Goal: Obtain resource: Download file/media

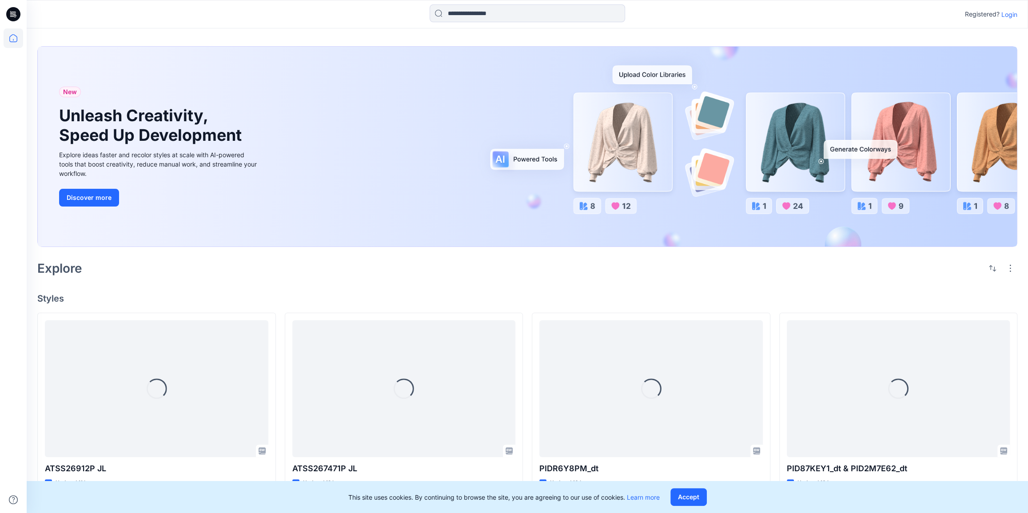
click at [1007, 16] on p "Login" at bounding box center [1009, 14] width 16 height 9
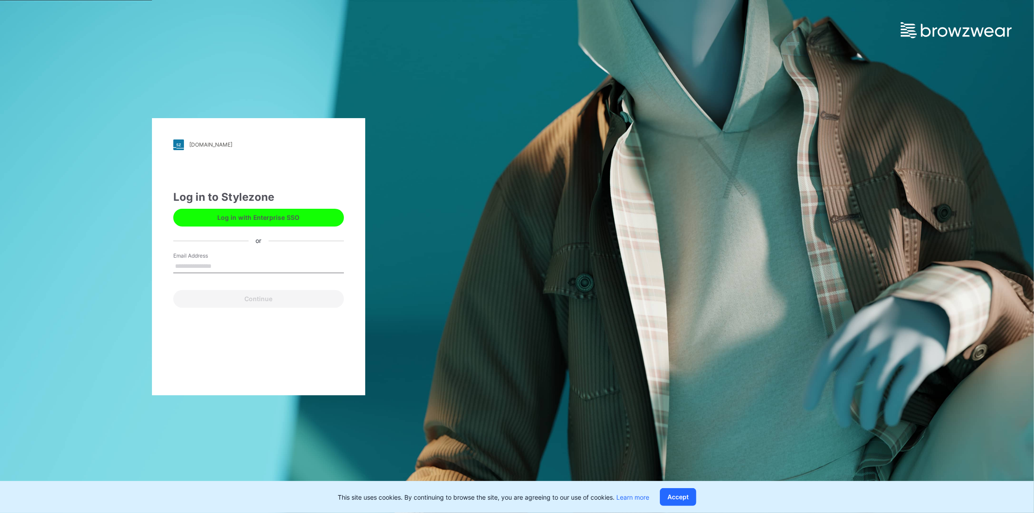
click at [199, 269] on input "Email Address" at bounding box center [258, 266] width 171 height 13
type input "**********"
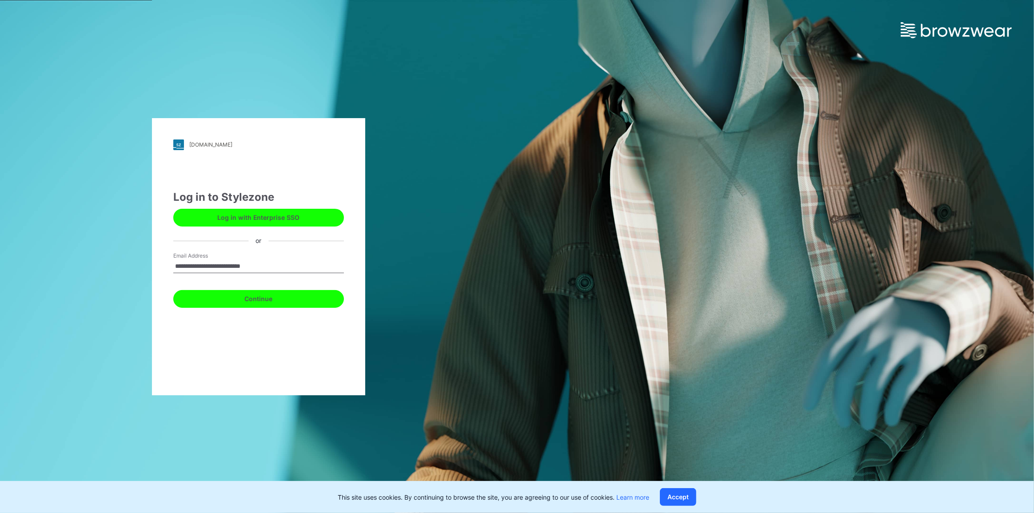
click at [225, 298] on button "Continue" at bounding box center [258, 299] width 171 height 18
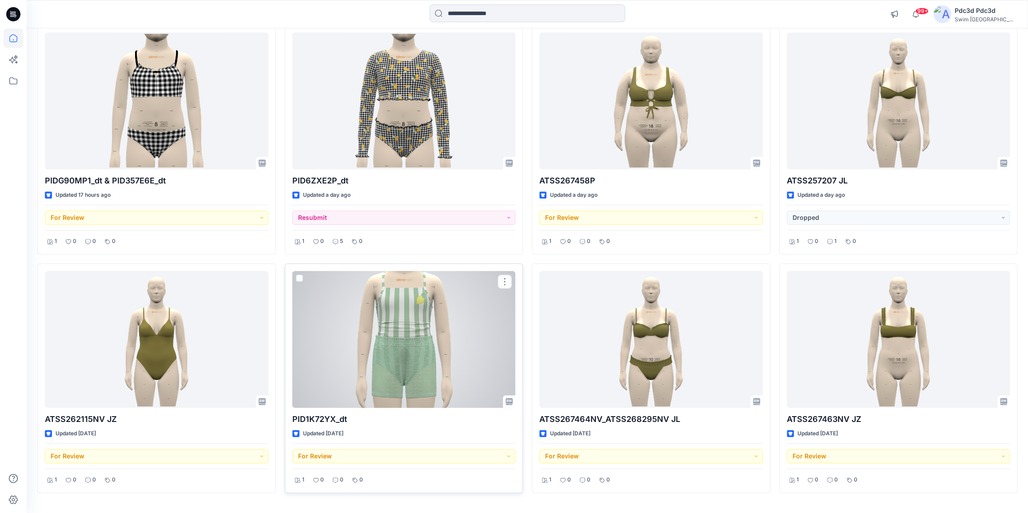
scroll to position [360, 0]
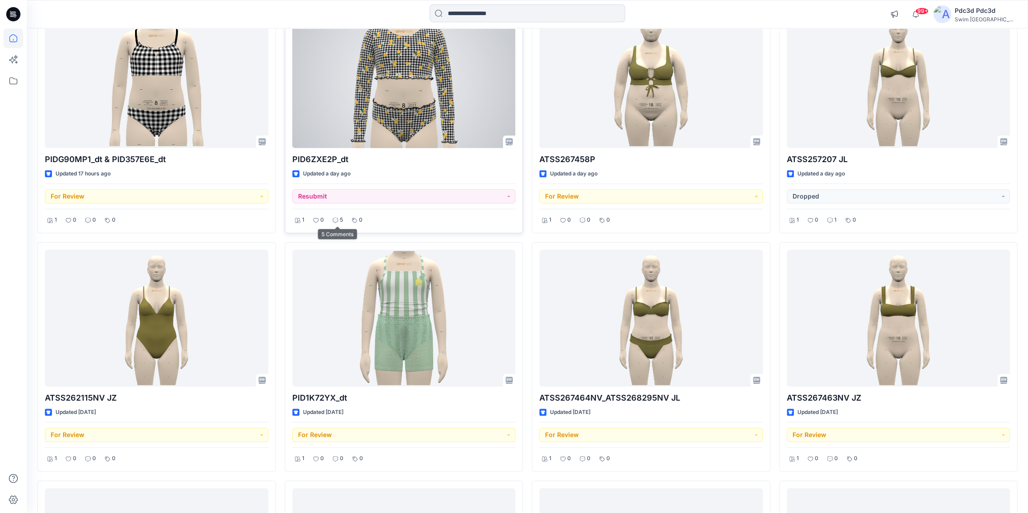
click at [340, 222] on p "5" at bounding box center [341, 219] width 3 height 9
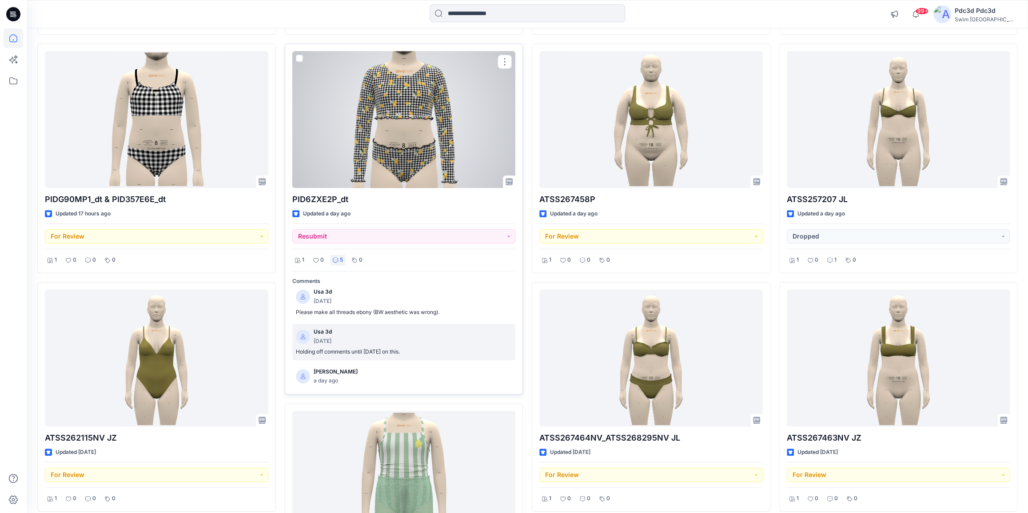
scroll to position [0, 0]
click at [340, 258] on p "5" at bounding box center [341, 259] width 3 height 9
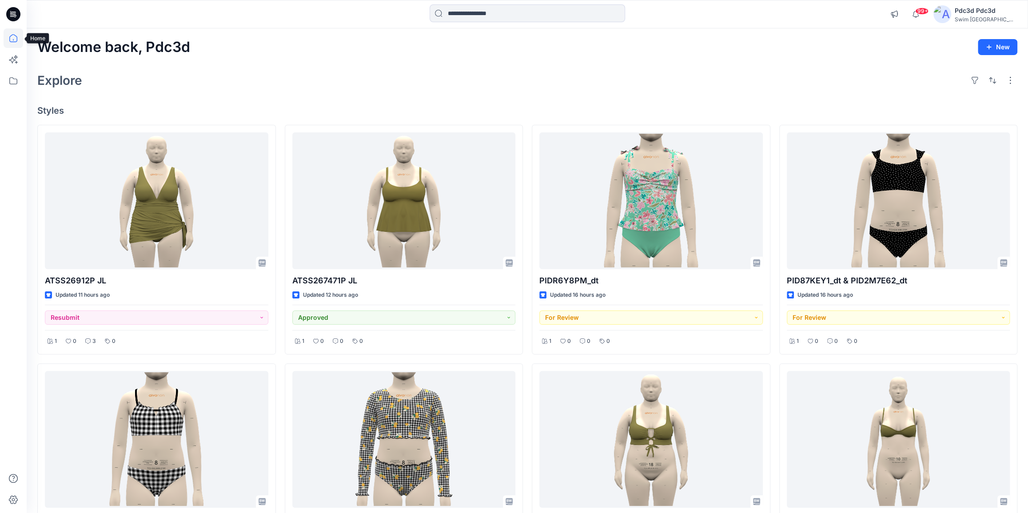
click at [9, 41] on icon at bounding box center [14, 38] width 20 height 20
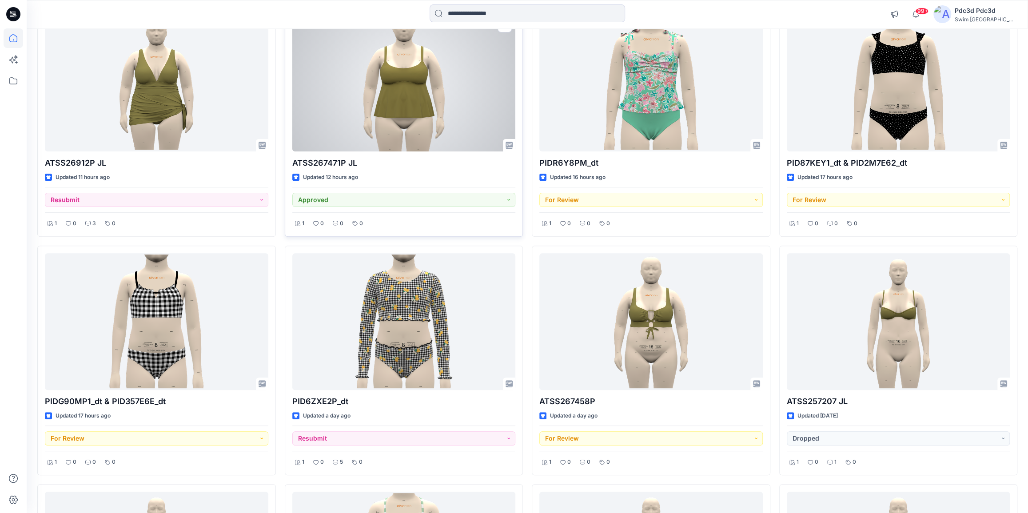
scroll to position [121, 0]
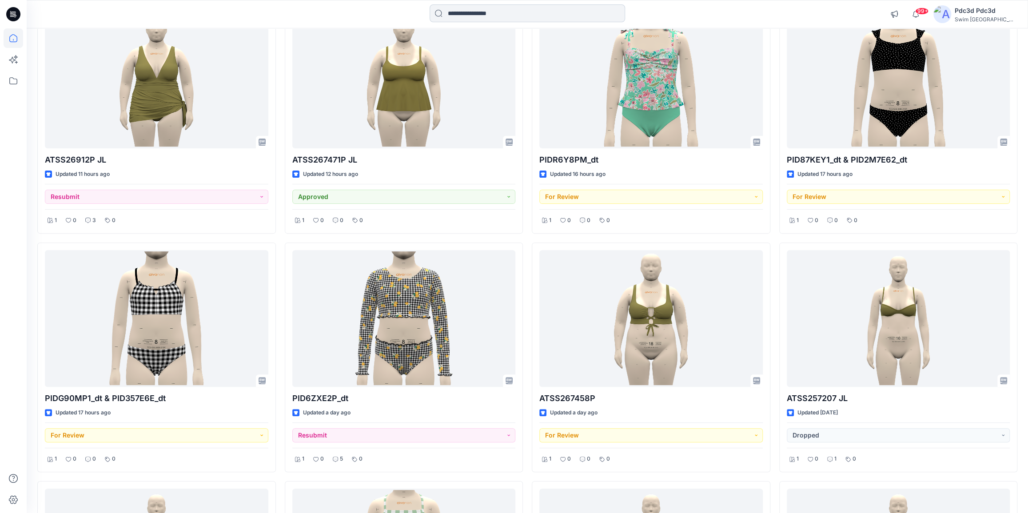
click at [501, 15] on input at bounding box center [527, 13] width 195 height 18
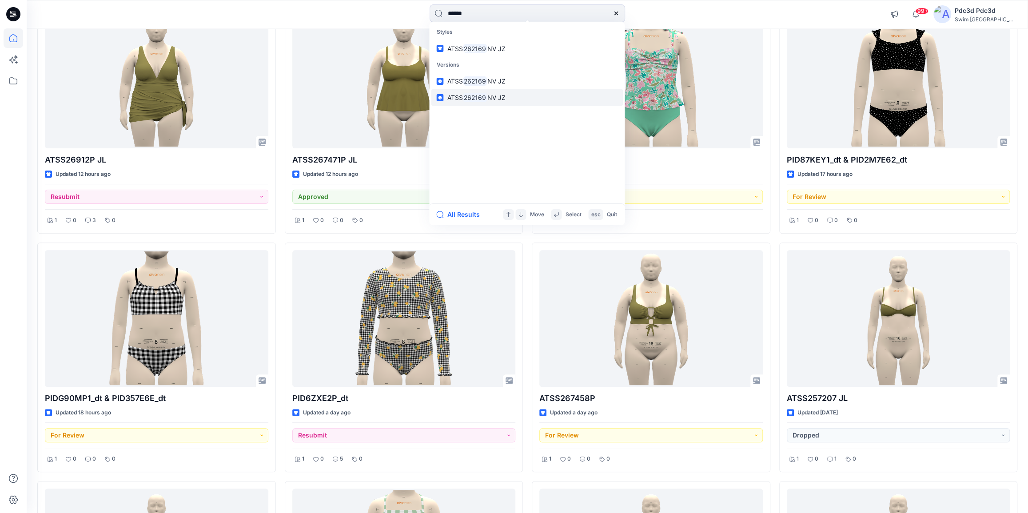
type input "******"
click at [506, 103] on link "ATSS 262169 NV JZ" at bounding box center [527, 97] width 192 height 16
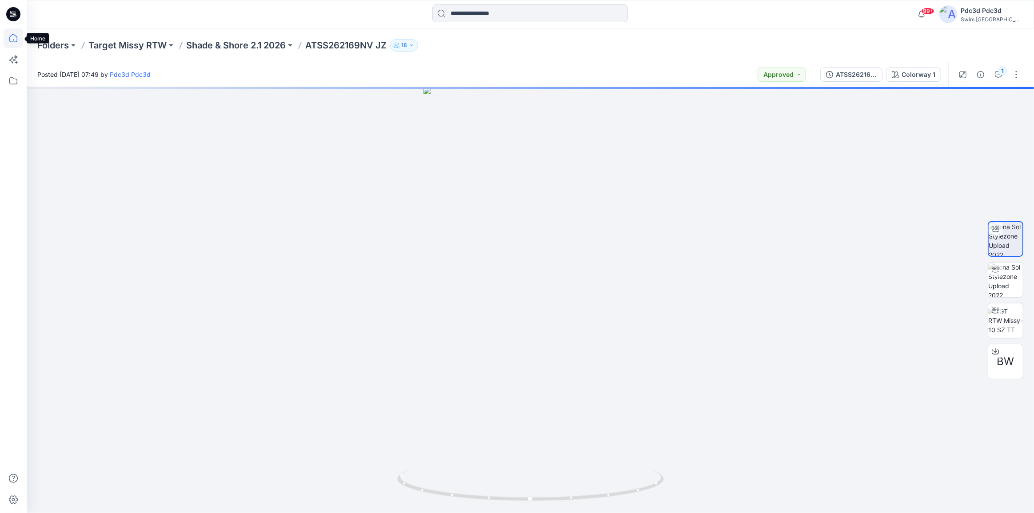
click at [15, 36] on icon at bounding box center [14, 38] width 20 height 20
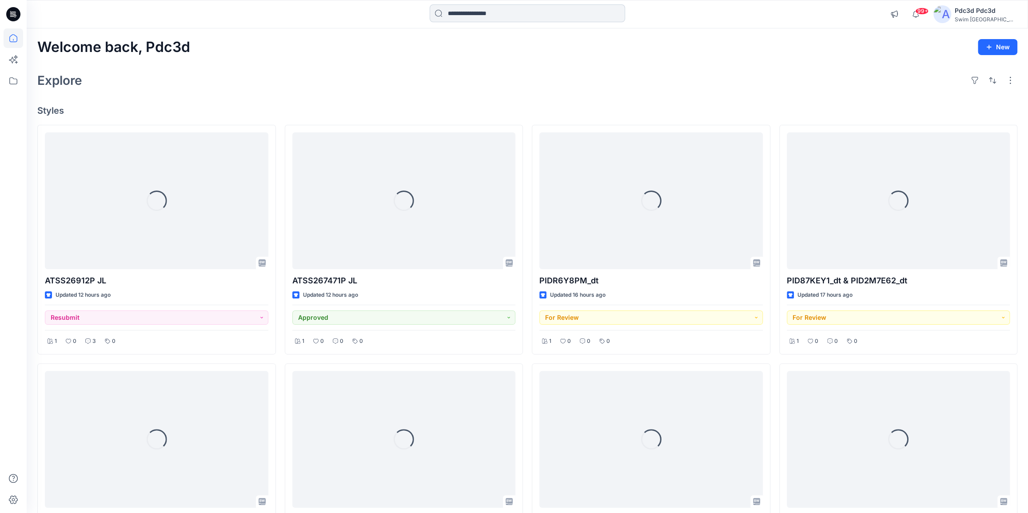
click at [468, 16] on input at bounding box center [527, 13] width 195 height 18
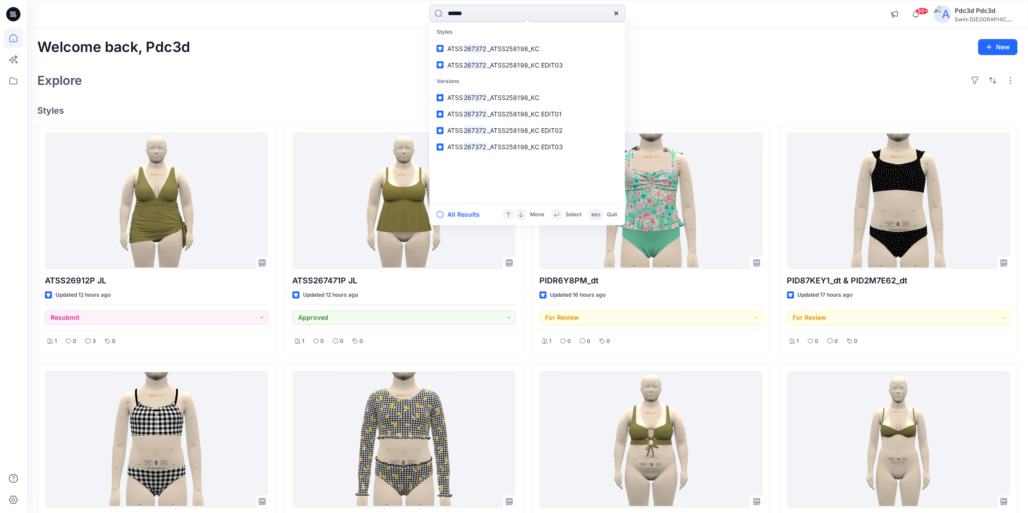
drag, startPoint x: 491, startPoint y: 13, endPoint x: 431, endPoint y: 13, distance: 59.5
click at [431, 13] on input "******" at bounding box center [527, 13] width 195 height 18
type input "*****"
click at [489, 45] on span "ATSS267141NV _ ATSS" at bounding box center [481, 49] width 68 height 8
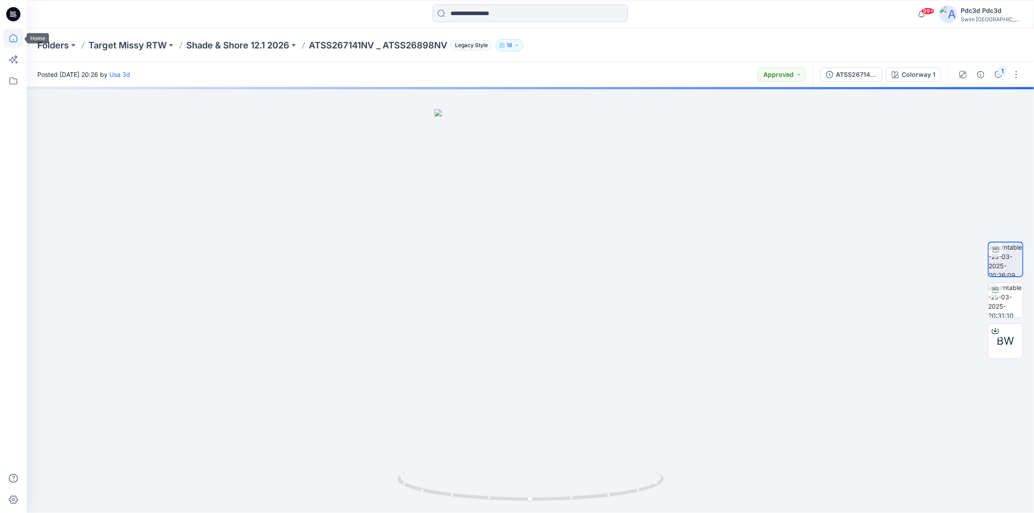
click at [16, 38] on icon at bounding box center [14, 38] width 20 height 20
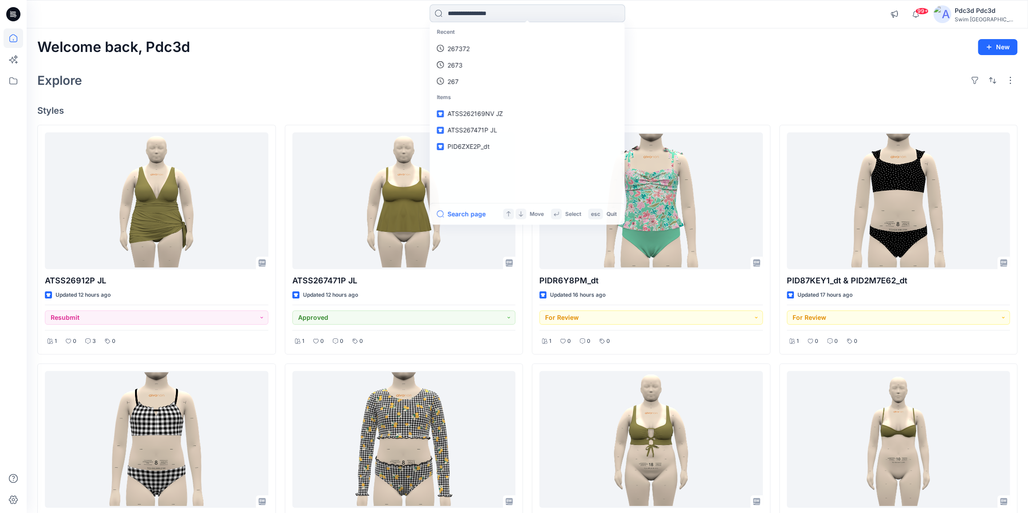
click at [470, 12] on input at bounding box center [527, 13] width 195 height 18
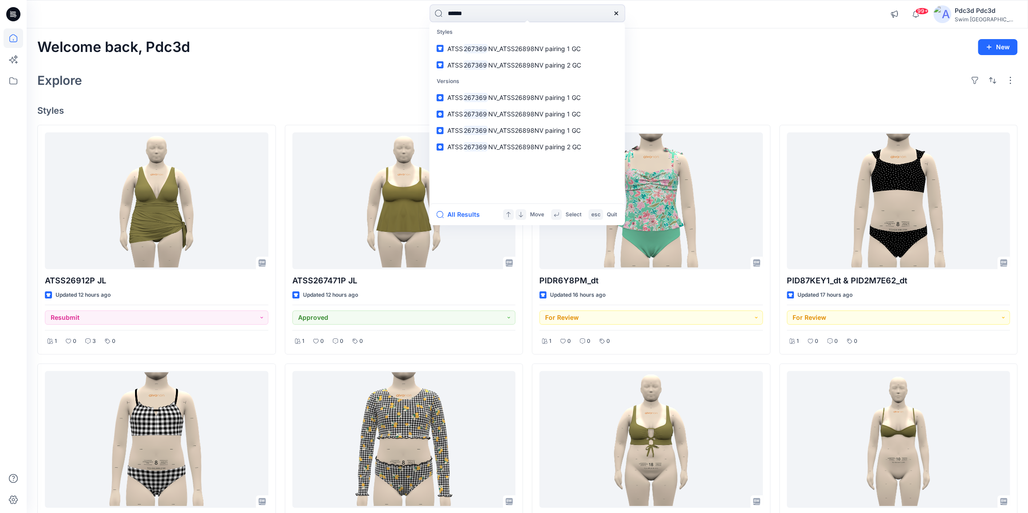
drag, startPoint x: 486, startPoint y: 14, endPoint x: 315, endPoint y: 2, distance: 170.5
click at [315, 2] on div "****** Styles ATSS 267369 NV_ATSS26898NV pairing 1 GC ATSS 267369 NV_ATSS26898N…" at bounding box center [527, 14] width 1001 height 28
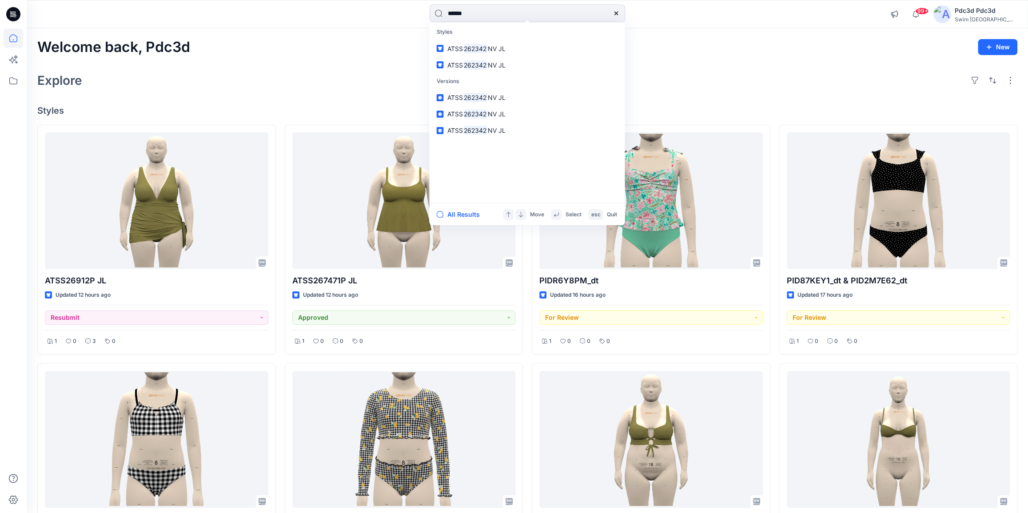
type input "******"
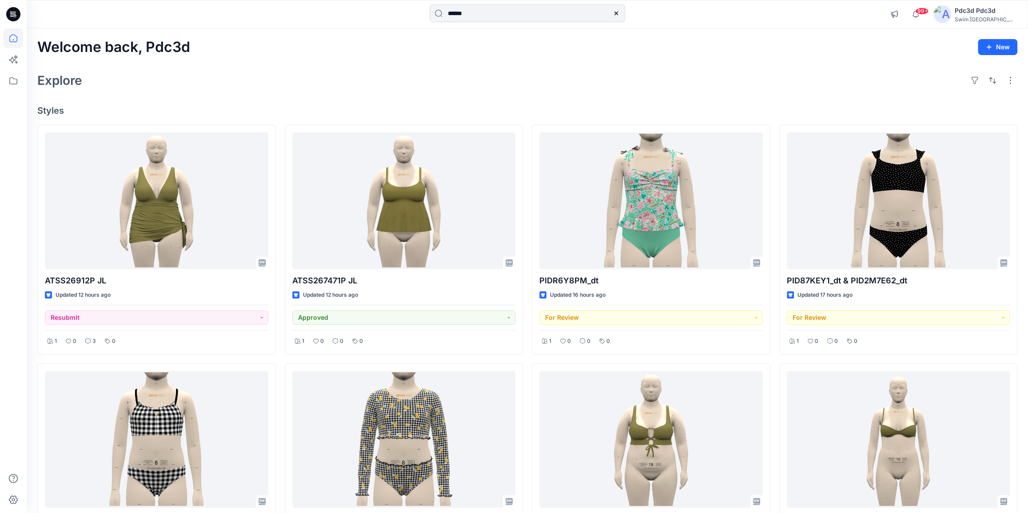
click at [617, 14] on icon at bounding box center [616, 13] width 7 height 7
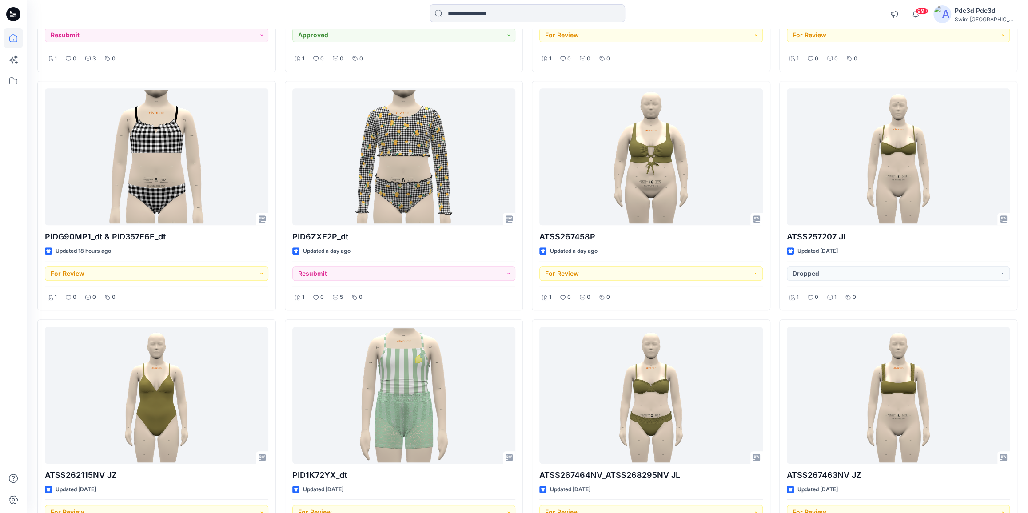
scroll to position [323, 0]
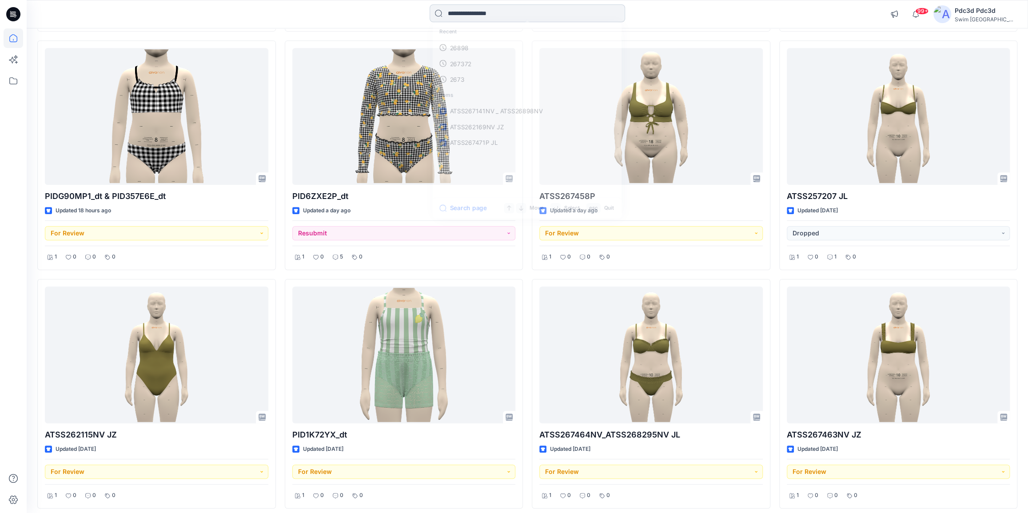
click at [466, 17] on input at bounding box center [527, 13] width 195 height 18
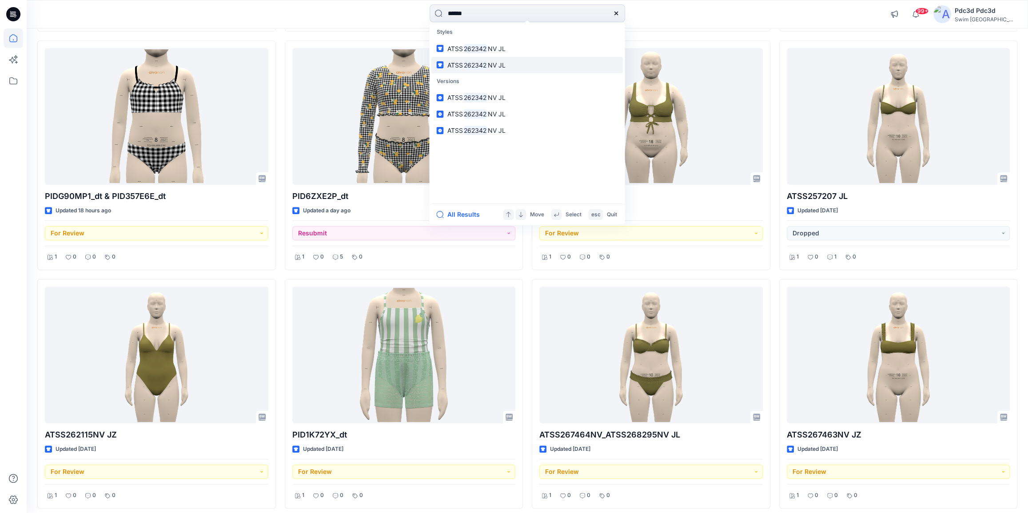
type input "******"
click at [496, 63] on span "NV JL" at bounding box center [497, 65] width 18 height 8
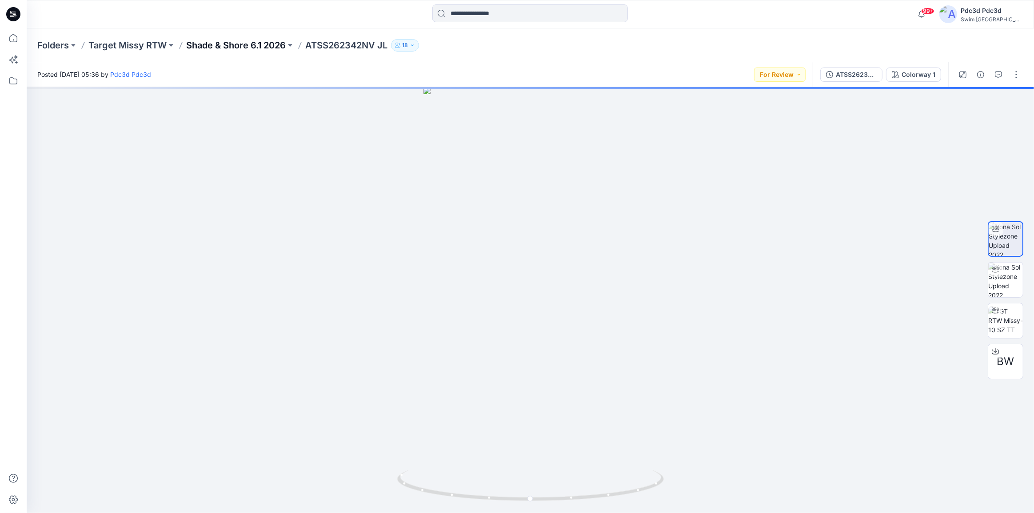
click at [273, 40] on p "Shade & Shore 6.1 2026" at bounding box center [235, 45] width 99 height 12
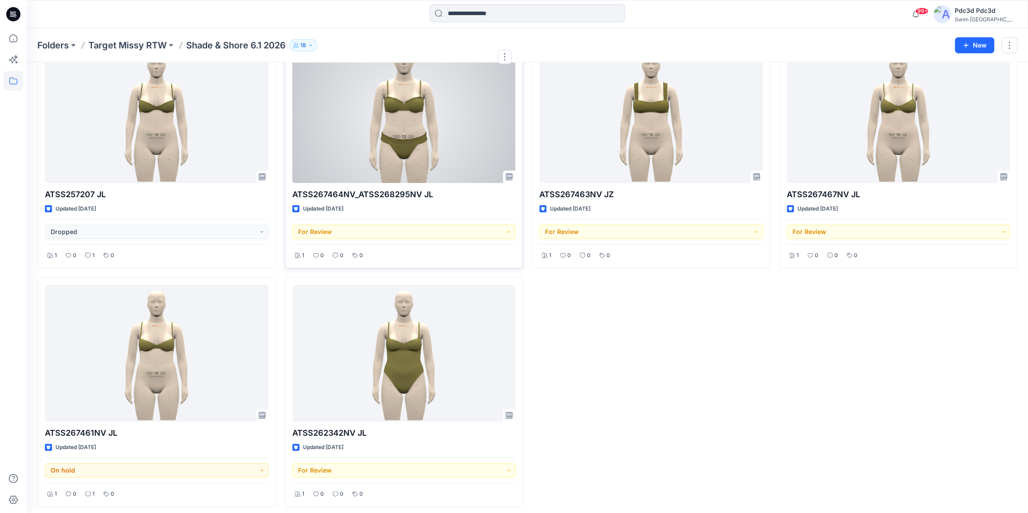
scroll to position [64, 0]
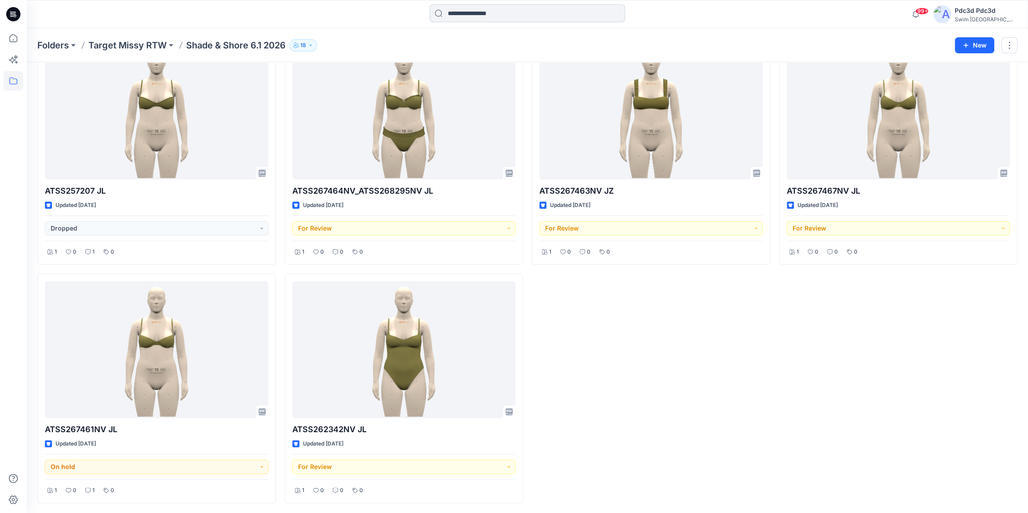
click at [474, 12] on input at bounding box center [527, 13] width 195 height 18
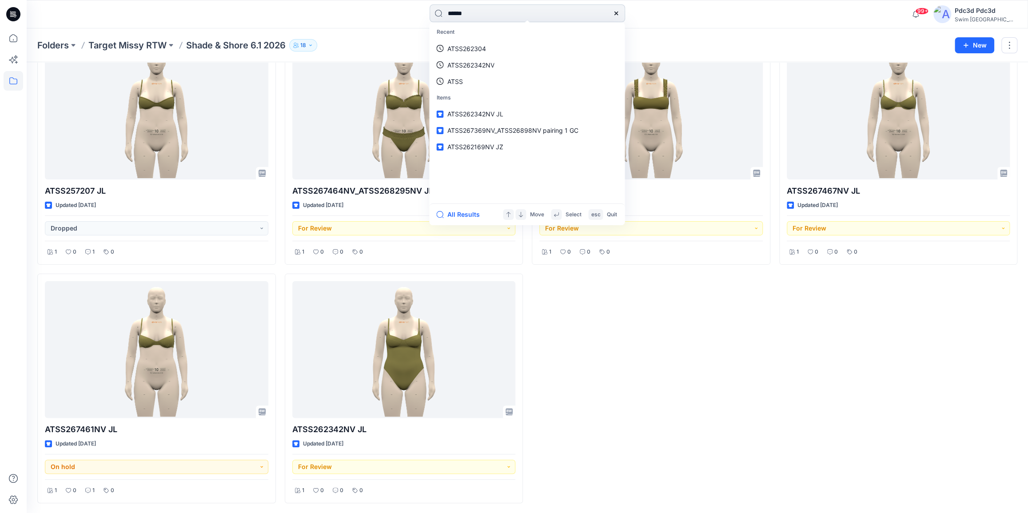
type input "******"
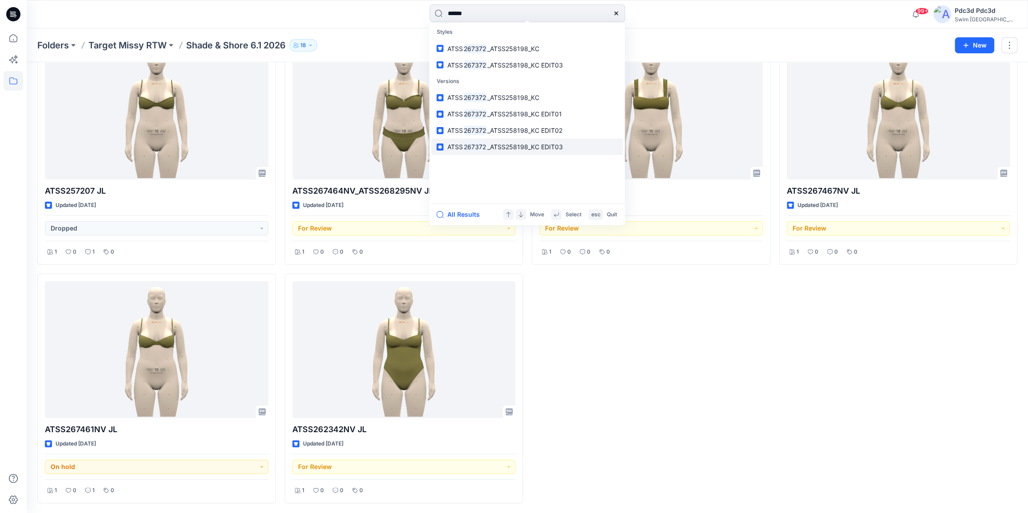
click at [537, 151] on span "_ATSS258198_KC EDIT03" at bounding box center [525, 147] width 76 height 8
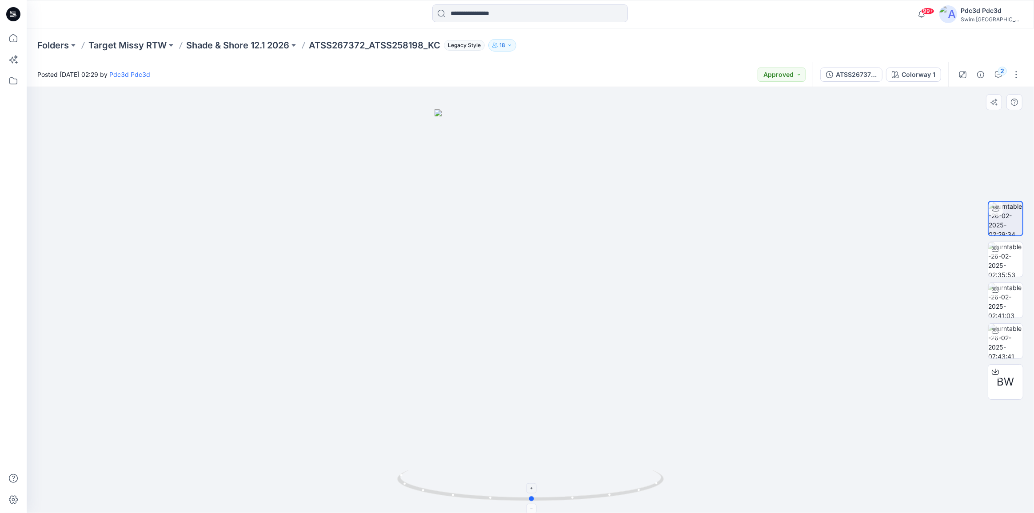
drag, startPoint x: 613, startPoint y: 495, endPoint x: 615, endPoint y: 489, distance: 6.8
click at [615, 489] on icon at bounding box center [531, 486] width 269 height 33
click at [995, 371] on icon at bounding box center [995, 370] width 4 height 4
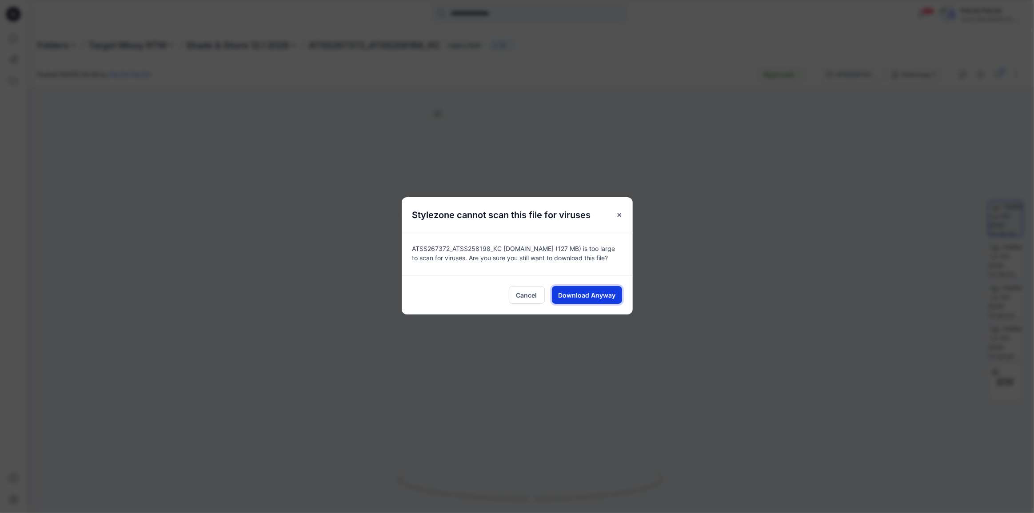
click at [578, 298] on span "Download Anyway" at bounding box center [586, 295] width 57 height 9
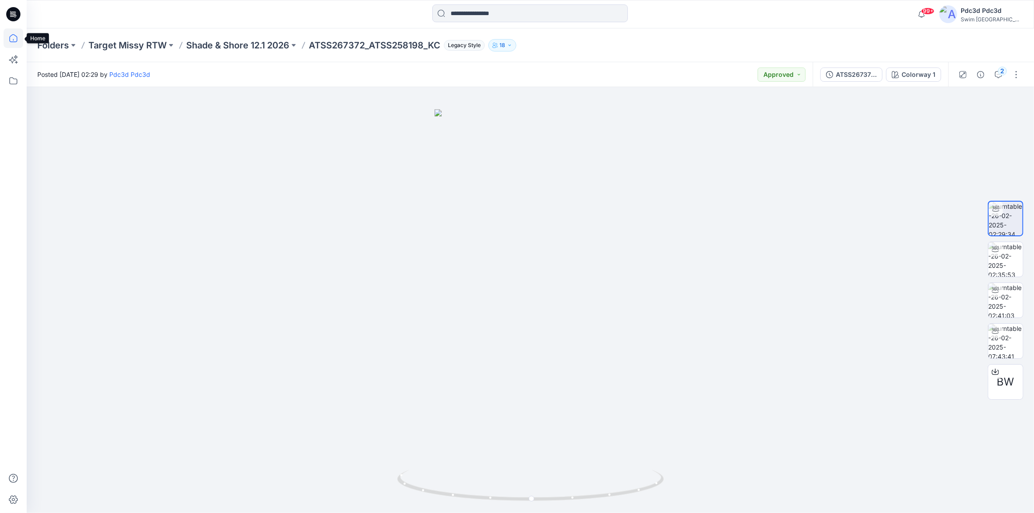
click at [8, 32] on icon at bounding box center [14, 38] width 20 height 20
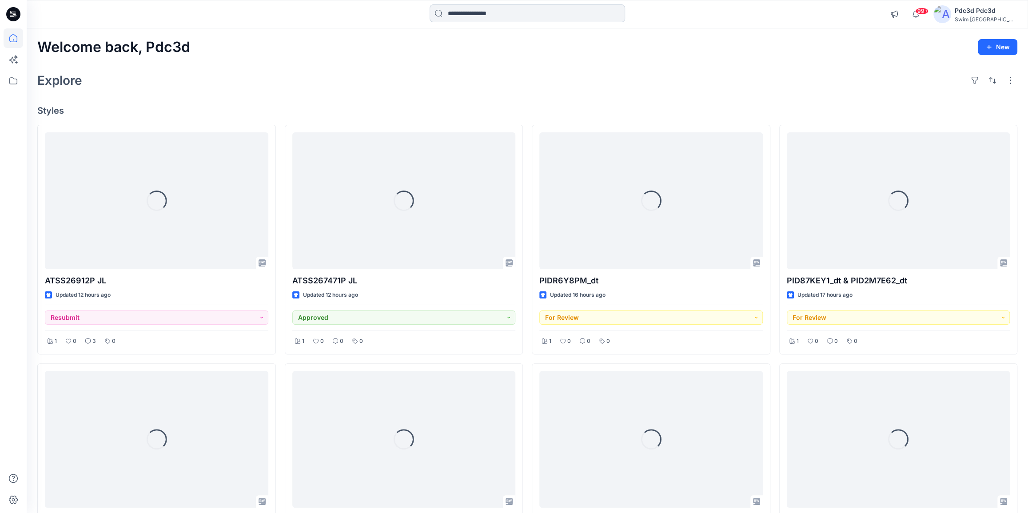
click at [456, 16] on input at bounding box center [527, 13] width 195 height 18
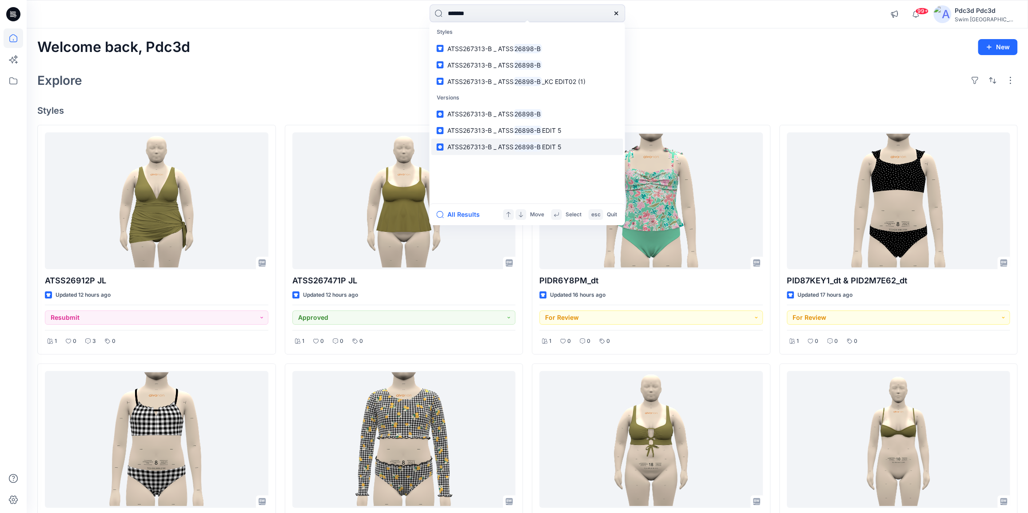
type input "*******"
click at [551, 151] on link "ATSS267313-B _ ATSS 26898-B EDIT 5" at bounding box center [527, 147] width 192 height 16
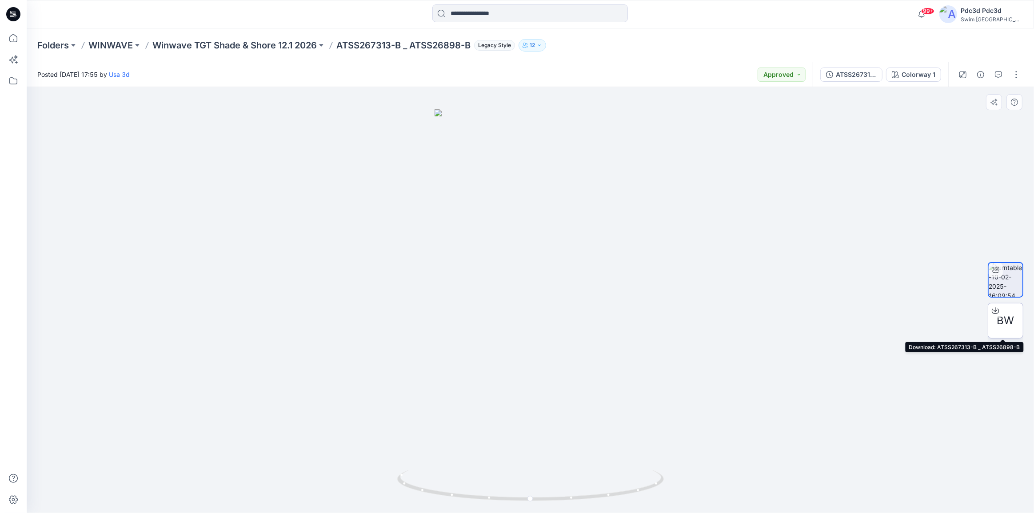
click at [995, 308] on icon at bounding box center [994, 310] width 7 height 7
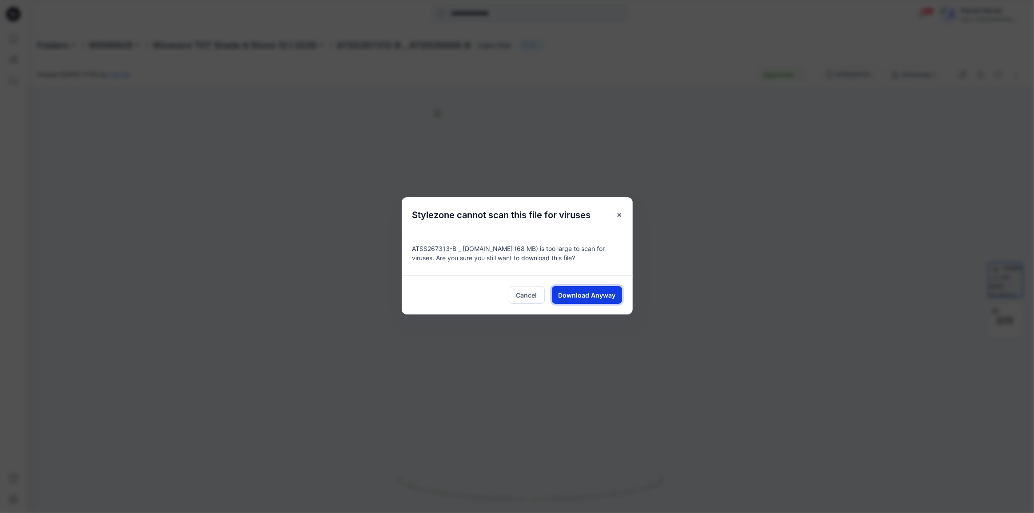
click at [595, 302] on button "Download Anyway" at bounding box center [587, 295] width 70 height 18
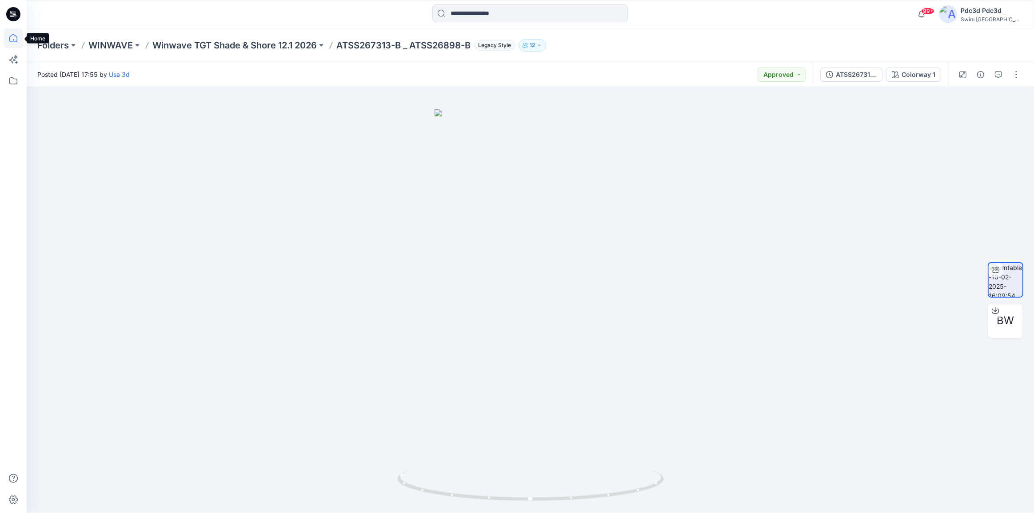
click at [7, 38] on icon at bounding box center [14, 38] width 20 height 20
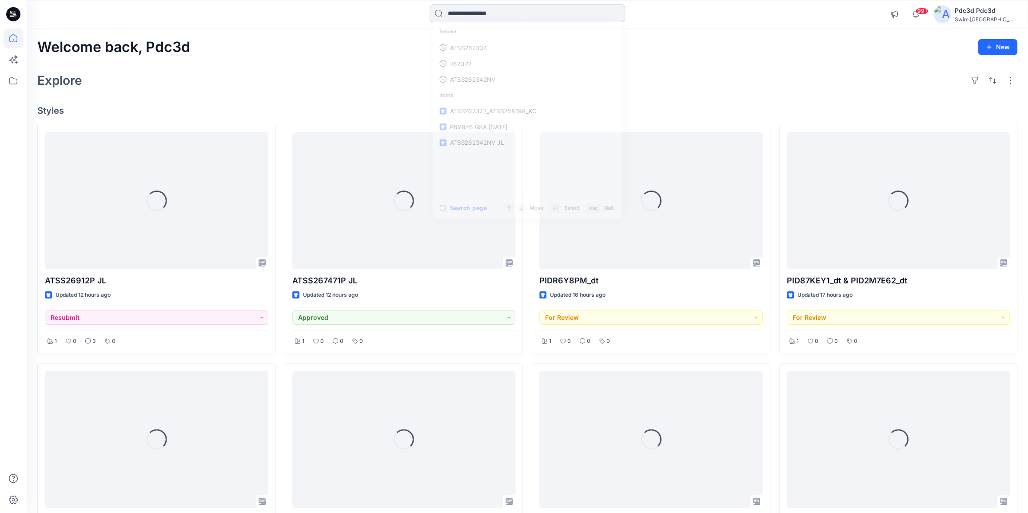
click at [476, 15] on input at bounding box center [527, 13] width 195 height 18
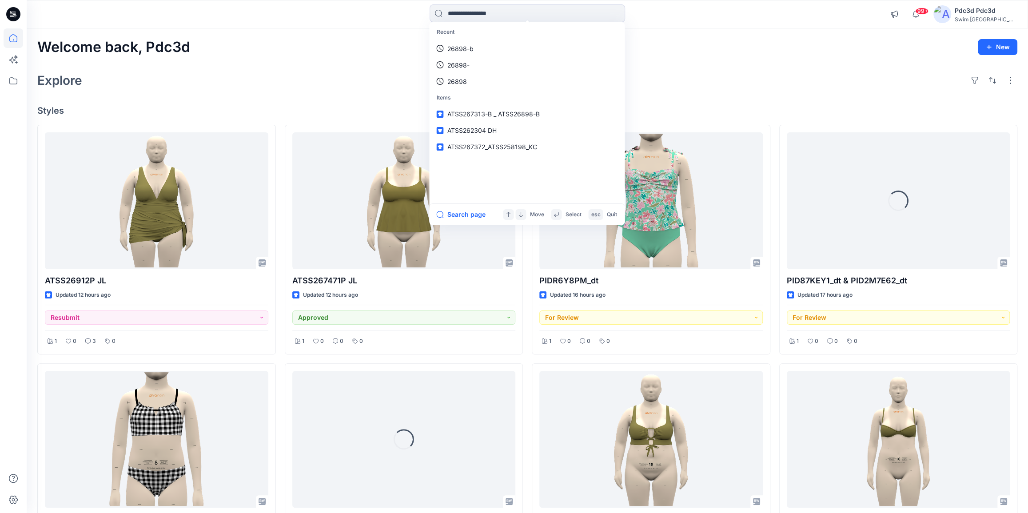
click at [286, 83] on div "Explore" at bounding box center [527, 80] width 980 height 21
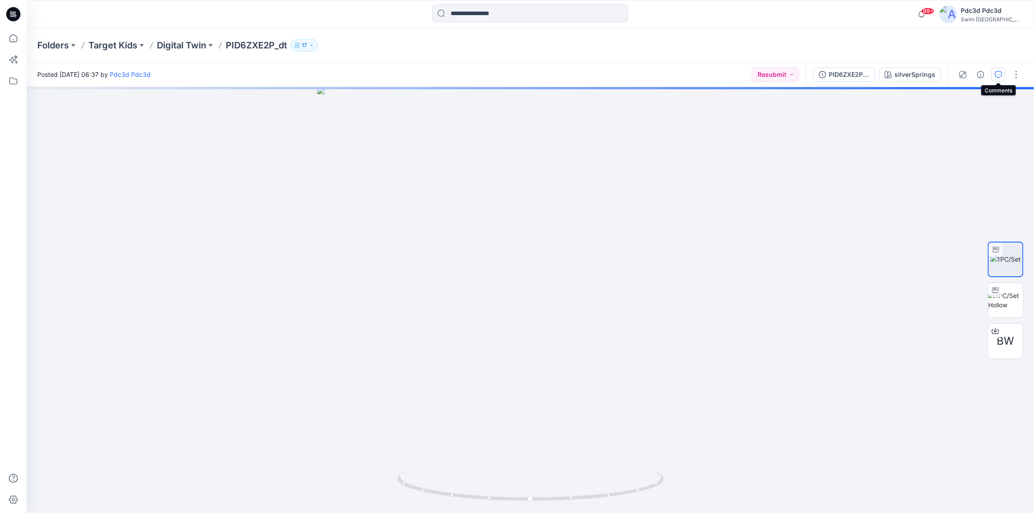
click at [1000, 72] on icon "button" at bounding box center [998, 74] width 7 height 7
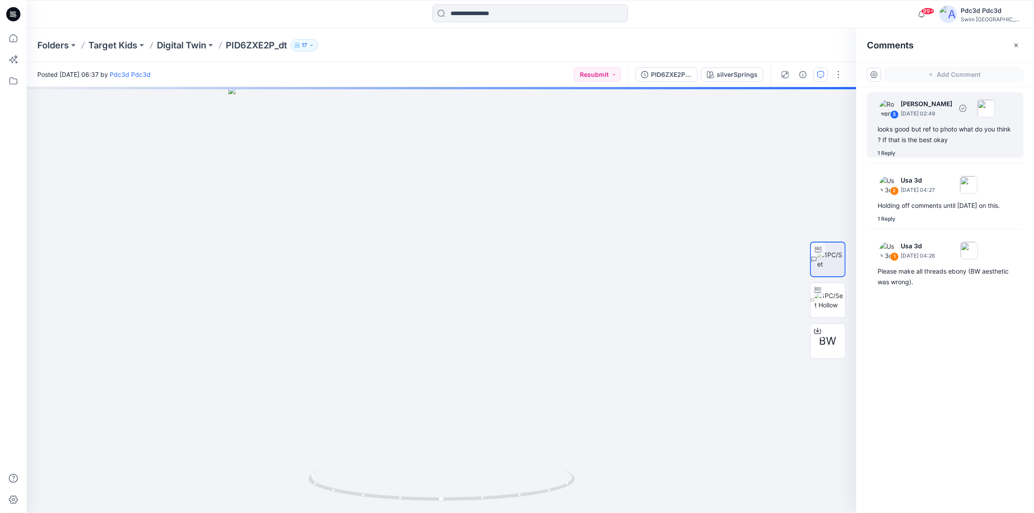
click at [922, 143] on div "looks good but ref to photo what do you think ? If that is the best okay" at bounding box center [944, 134] width 135 height 21
click at [884, 154] on div "1 Reply" at bounding box center [886, 153] width 18 height 9
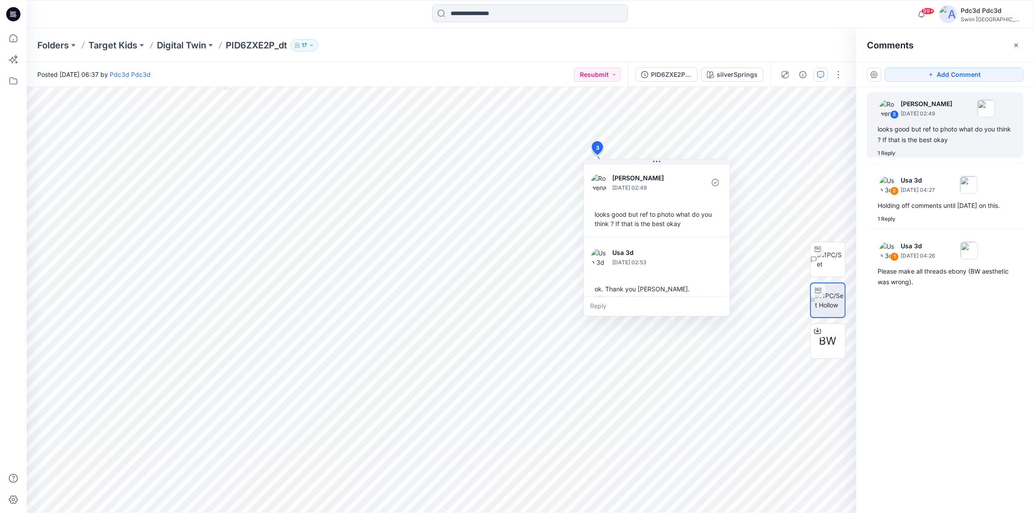
click at [977, 372] on div "3 Rowena Smith-Wingo September 10, 2025 02:49 looks good but ref to photo what …" at bounding box center [945, 283] width 178 height 393
click at [890, 218] on div "1 Reply" at bounding box center [886, 219] width 18 height 9
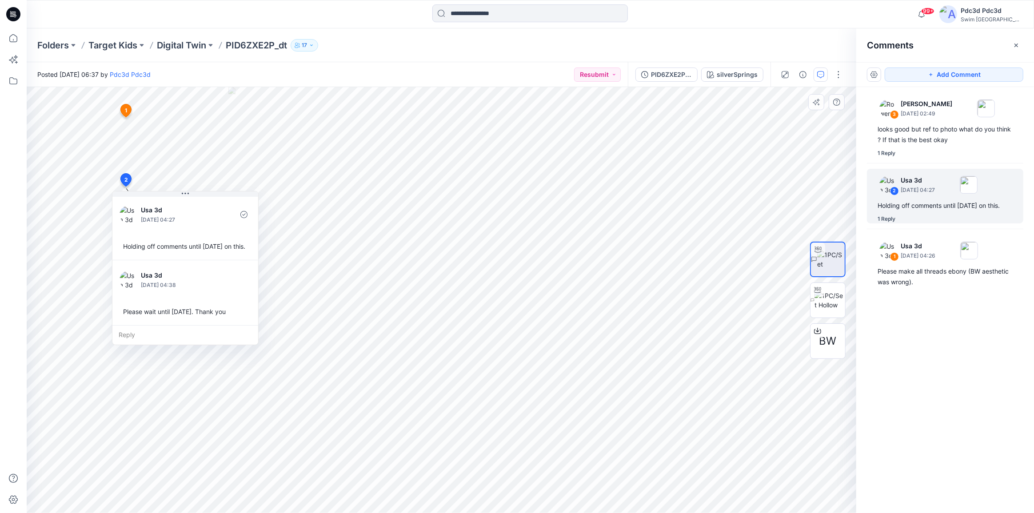
scroll to position [6, 0]
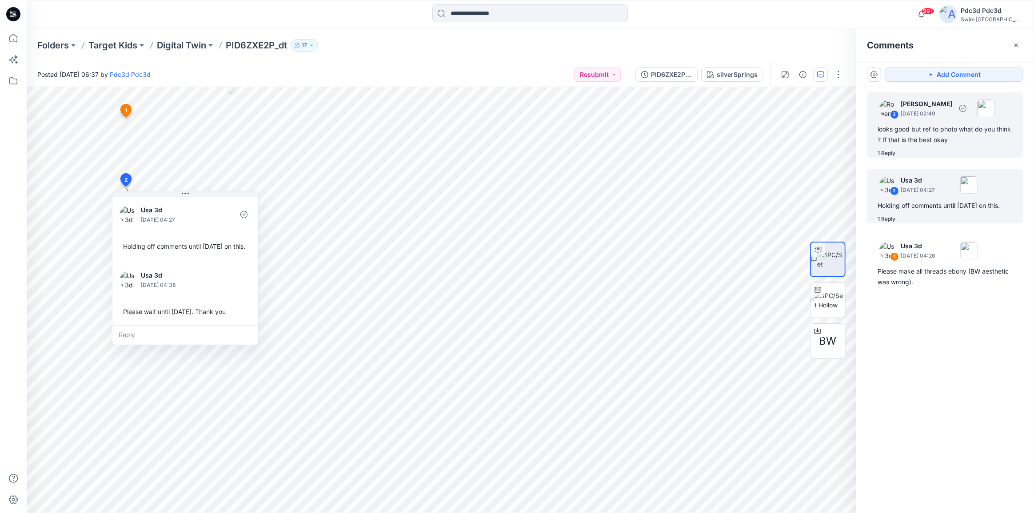
click at [916, 149] on div "1 Reply" at bounding box center [950, 153] width 146 height 9
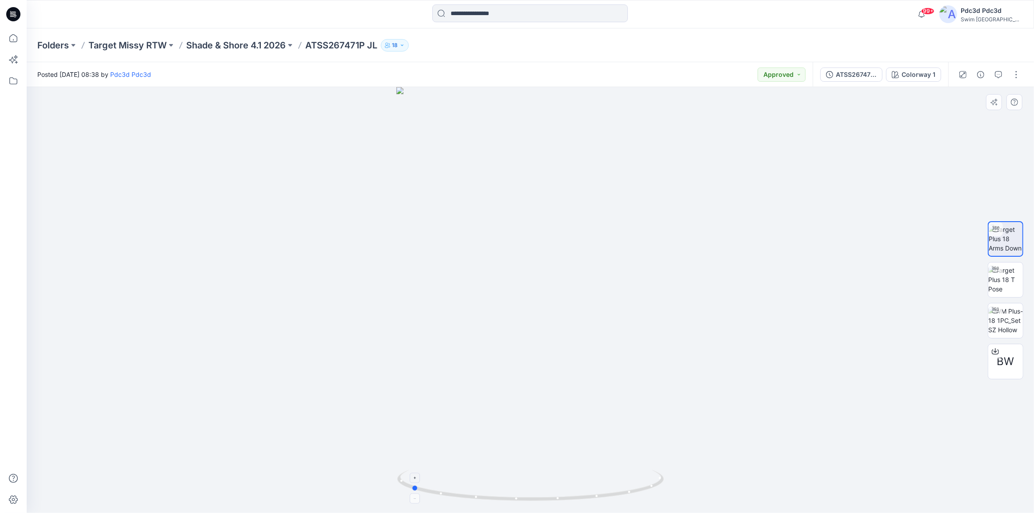
drag, startPoint x: 597, startPoint y: 497, endPoint x: 477, endPoint y: 484, distance: 120.2
click at [477, 484] on icon at bounding box center [531, 486] width 269 height 33
drag, startPoint x: 589, startPoint y: 503, endPoint x: 490, endPoint y: 492, distance: 99.2
click at [490, 492] on div at bounding box center [530, 300] width 1007 height 426
drag, startPoint x: 547, startPoint y: 499, endPoint x: 528, endPoint y: 502, distance: 18.9
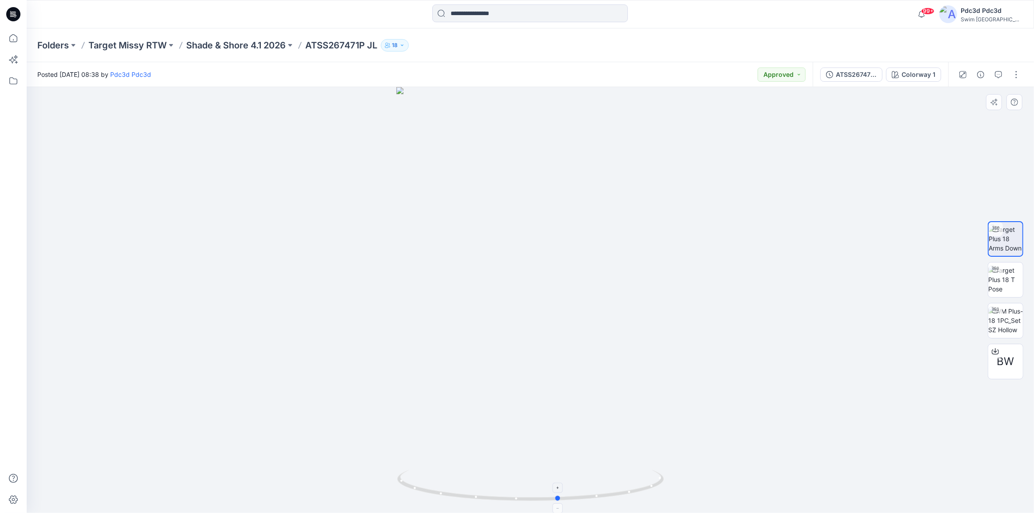
click at [528, 502] on icon at bounding box center [531, 486] width 269 height 33
drag, startPoint x: 565, startPoint y: 495, endPoint x: 481, endPoint y: 481, distance: 85.1
click at [481, 481] on icon at bounding box center [531, 486] width 269 height 33
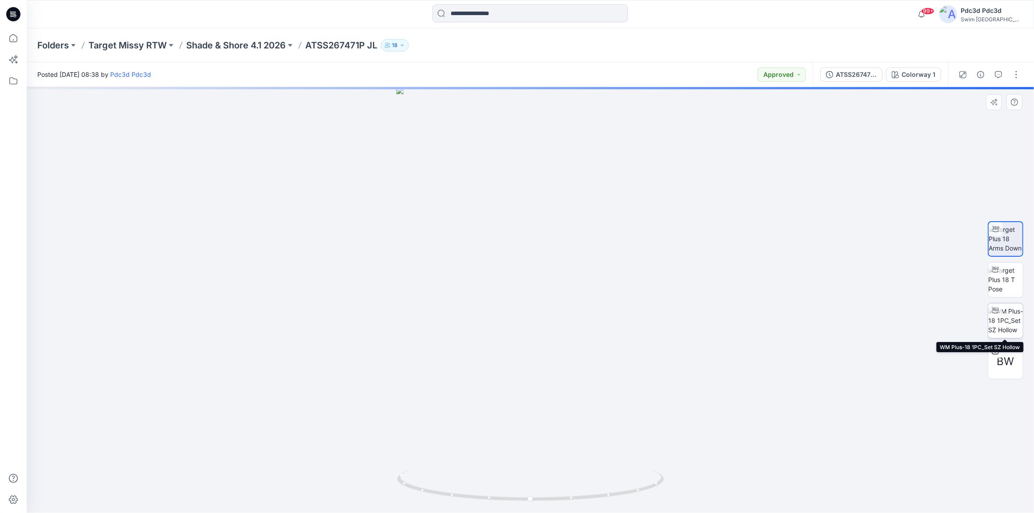
click at [1014, 320] on img at bounding box center [1005, 320] width 35 height 28
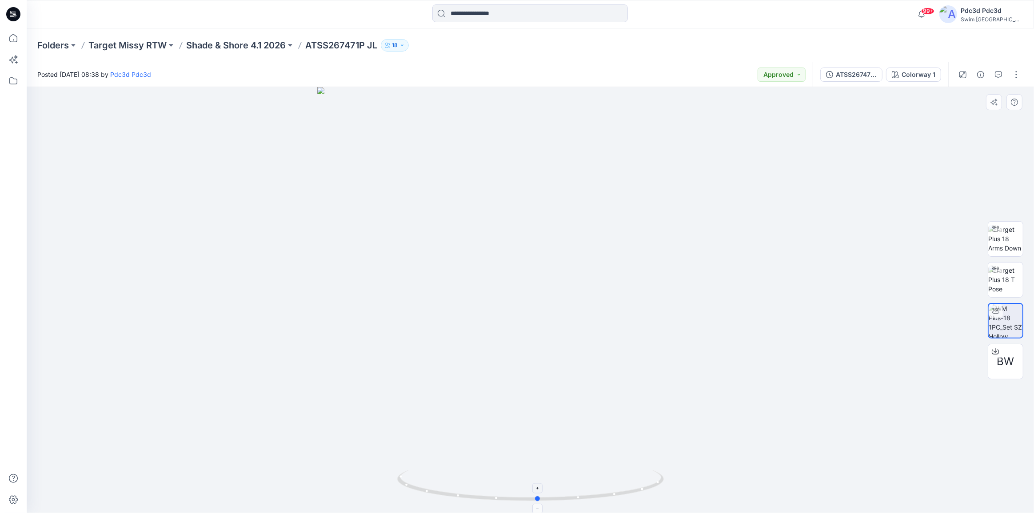
drag, startPoint x: 593, startPoint y: 505, endPoint x: 601, endPoint y: 481, distance: 25.1
click at [601, 481] on div at bounding box center [530, 300] width 1007 height 426
drag, startPoint x: 607, startPoint y: 496, endPoint x: 609, endPoint y: 476, distance: 19.6
click at [609, 476] on icon at bounding box center [531, 486] width 269 height 33
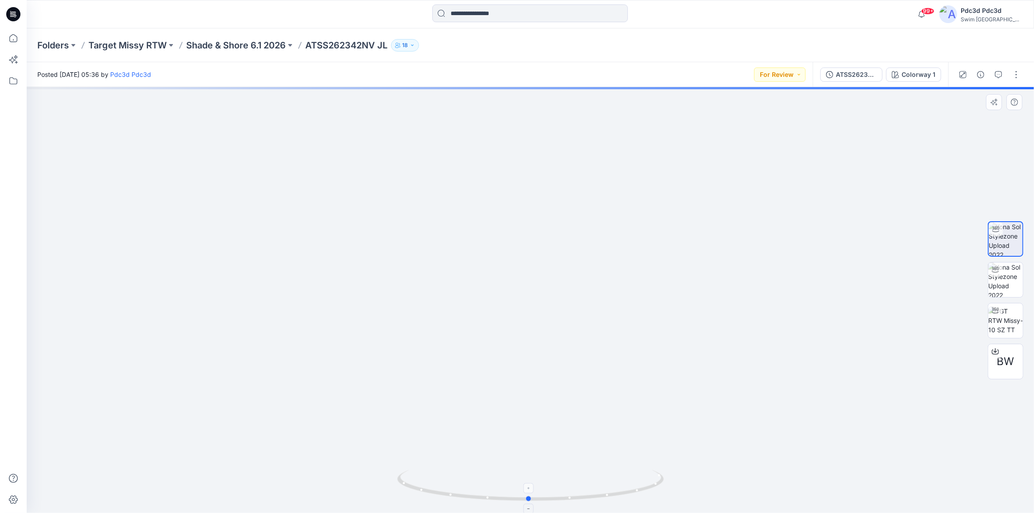
drag, startPoint x: 653, startPoint y: 485, endPoint x: 652, endPoint y: 490, distance: 5.5
click at [652, 490] on icon at bounding box center [531, 486] width 269 height 33
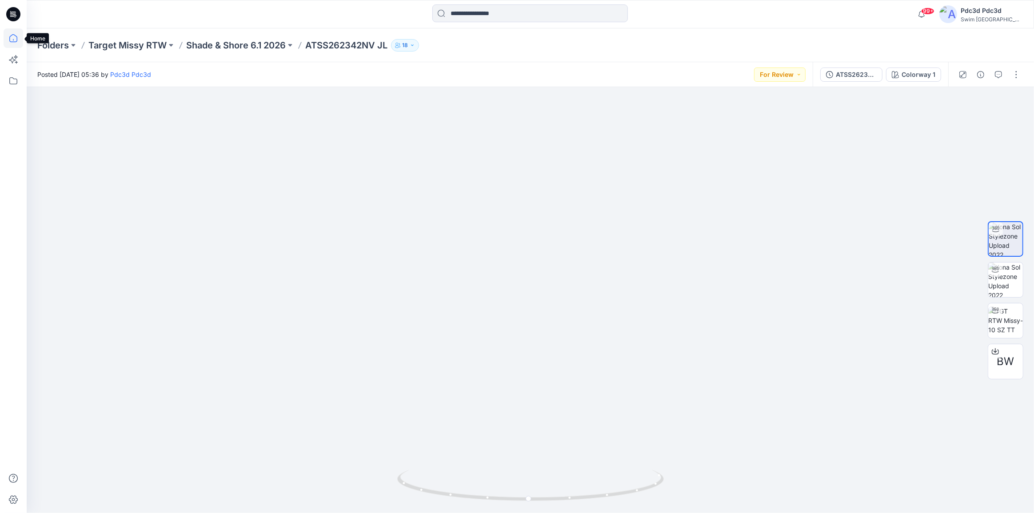
click at [13, 40] on icon at bounding box center [14, 38] width 20 height 20
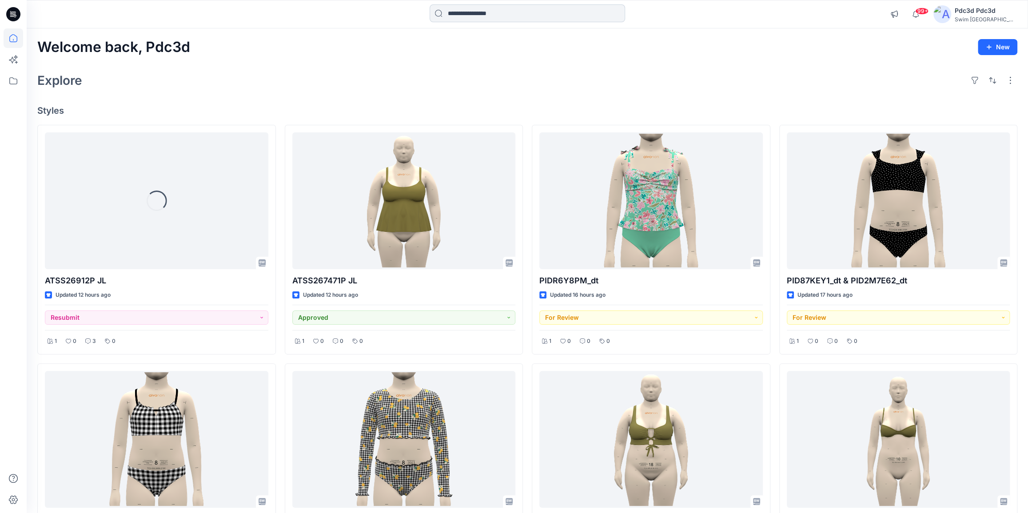
click at [479, 11] on input at bounding box center [527, 13] width 195 height 18
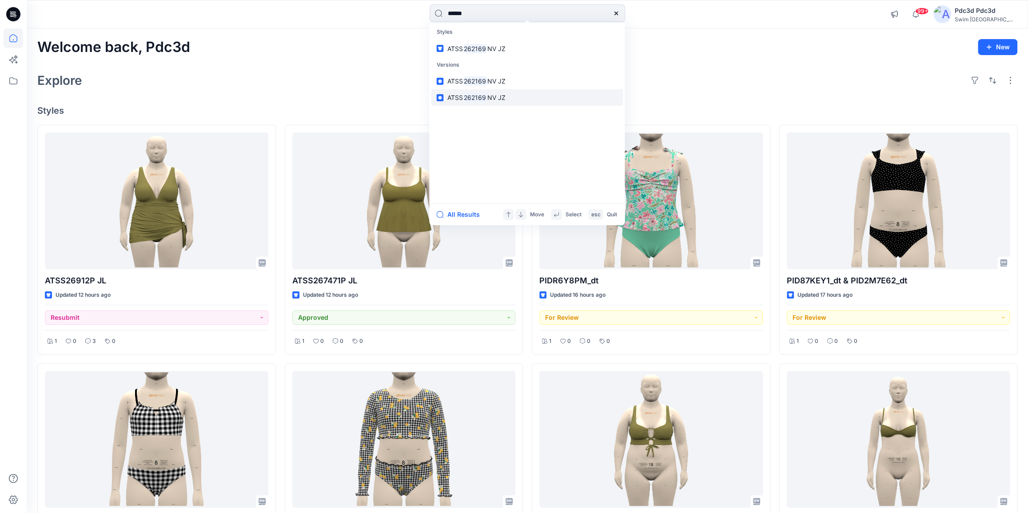
type input "******"
click at [512, 97] on link "ATSS 262169 NV JZ" at bounding box center [527, 97] width 192 height 16
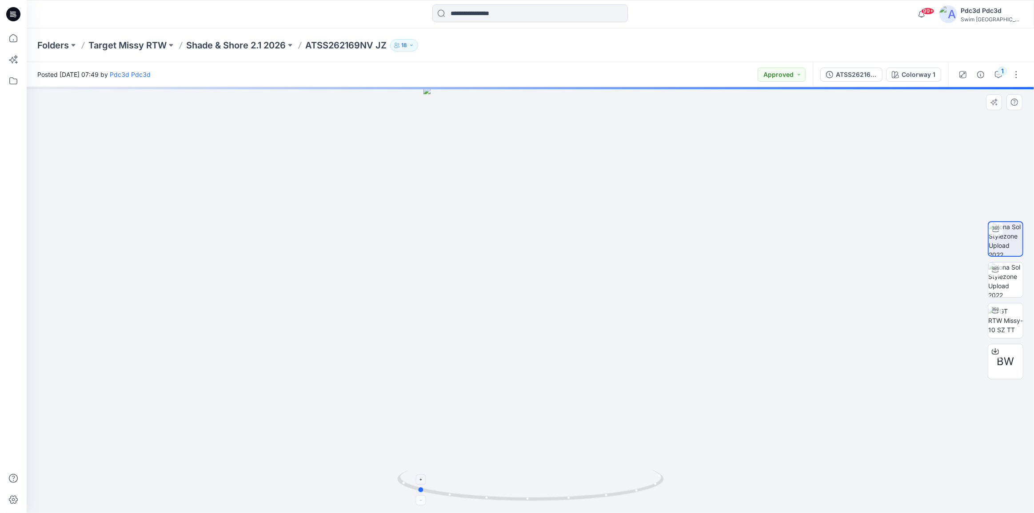
drag, startPoint x: 607, startPoint y: 492, endPoint x: 519, endPoint y: 489, distance: 87.6
click at [519, 489] on icon at bounding box center [531, 486] width 269 height 33
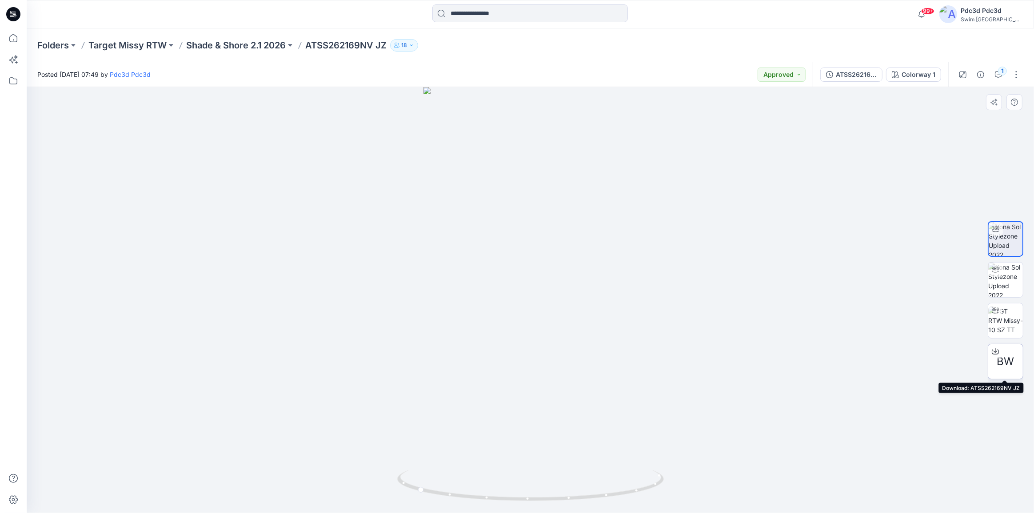
click at [995, 351] on icon at bounding box center [995, 350] width 4 height 4
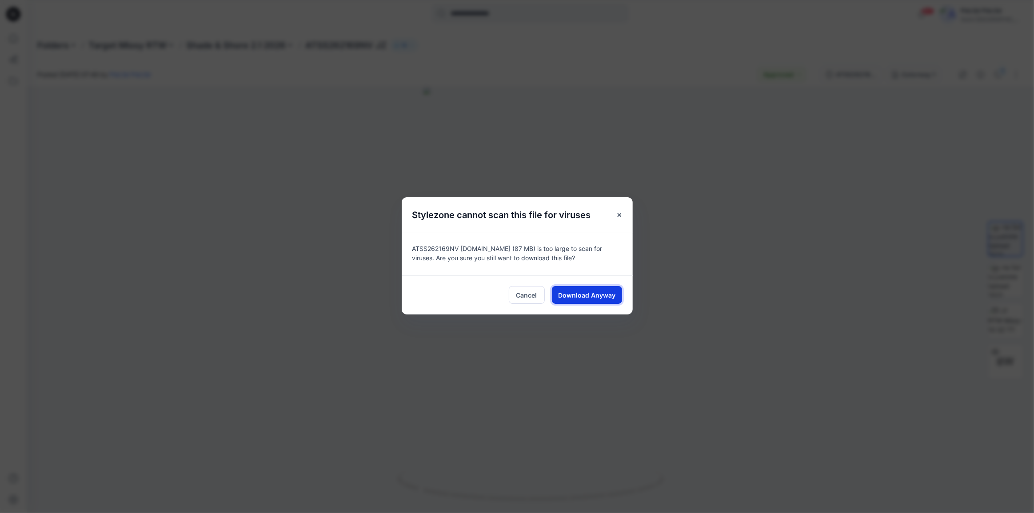
click at [581, 299] on button "Download Anyway" at bounding box center [587, 295] width 70 height 18
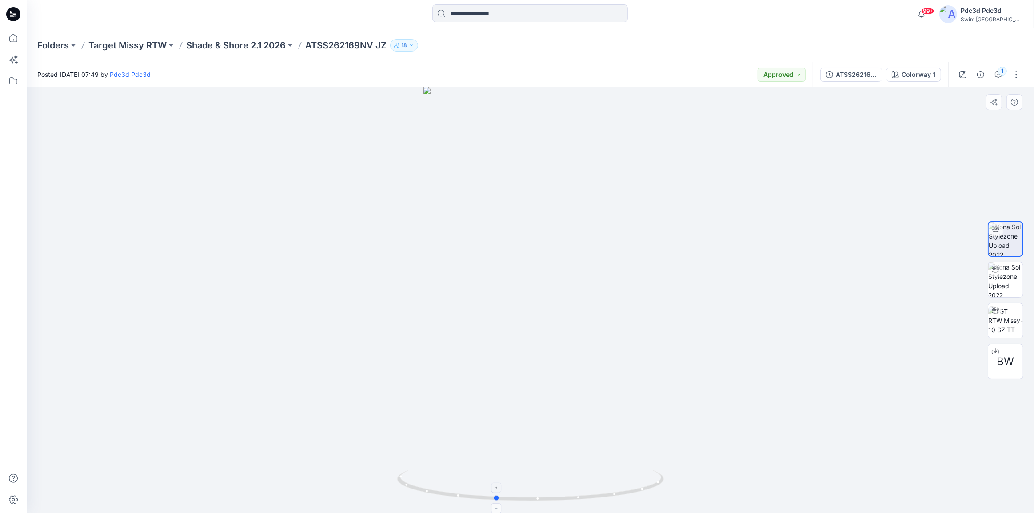
drag, startPoint x: 559, startPoint y: 502, endPoint x: 626, endPoint y: 498, distance: 66.8
click at [626, 498] on icon at bounding box center [531, 486] width 269 height 33
drag, startPoint x: 605, startPoint y: 497, endPoint x: 683, endPoint y: 496, distance: 78.2
click at [683, 496] on div at bounding box center [530, 300] width 1007 height 426
drag, startPoint x: 615, startPoint y: 497, endPoint x: 467, endPoint y: 471, distance: 150.3
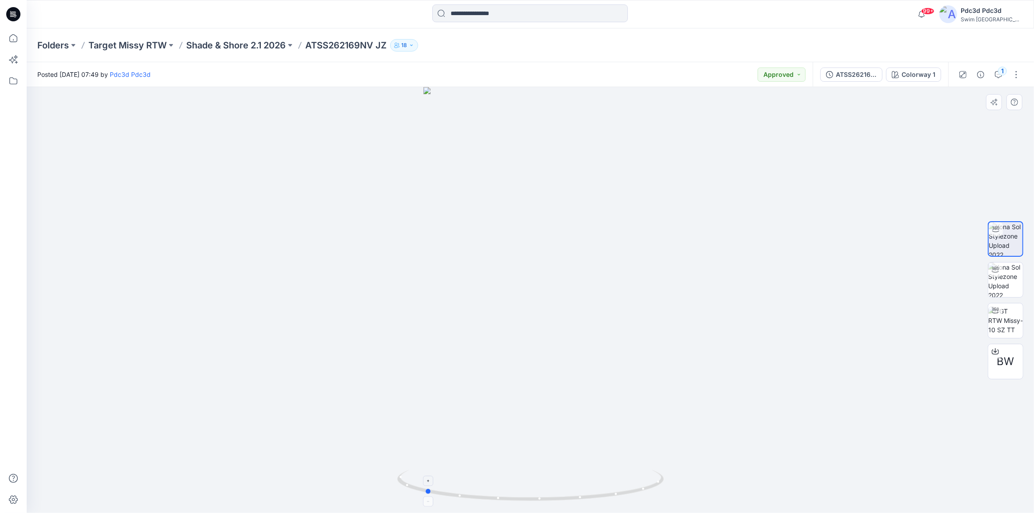
click at [467, 471] on icon at bounding box center [531, 486] width 269 height 33
